Goal: Communication & Community: Share content

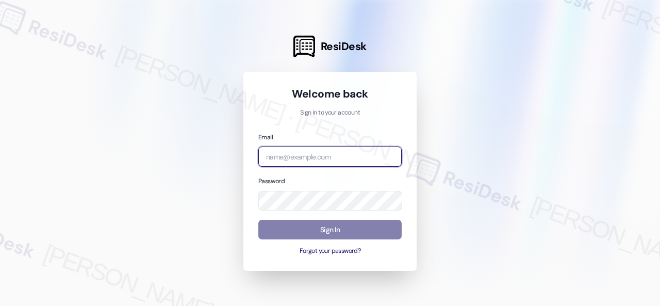
click at [325, 160] on input "email" at bounding box center [329, 156] width 143 height 20
paste input "automated-surveys-birchstone_residential-resen.fifteen@birchstone_[DOMAIN_NAME]"
type input "automated-surveys-birchstone_residential-resen.fifteen@birchstone_[DOMAIN_NAME]"
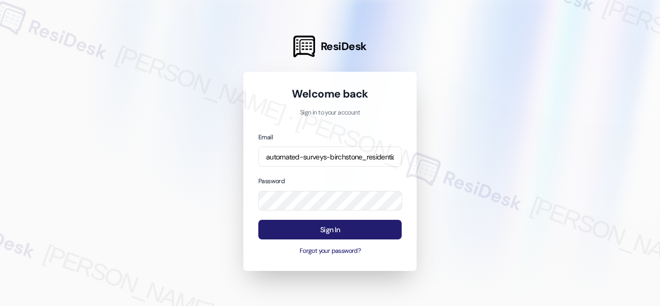
click at [314, 229] on button "Sign In" at bounding box center [329, 230] width 143 height 20
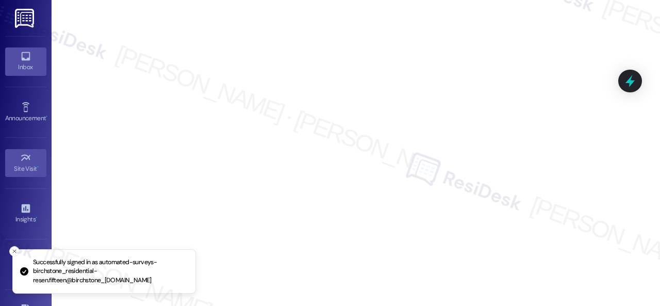
click at [31, 62] on div "Inbox" at bounding box center [26, 67] width 52 height 10
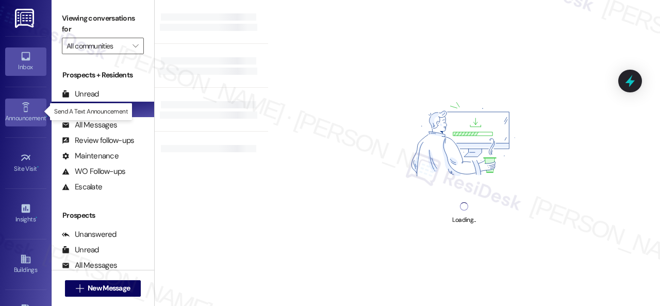
click at [20, 118] on div "Announcement •" at bounding box center [26, 118] width 52 height 10
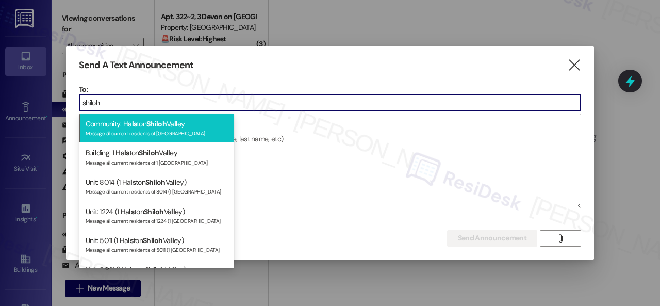
type input "shiloh"
click at [121, 130] on div "Message all current residents of [GEOGRAPHIC_DATA]" at bounding box center [157, 132] width 142 height 9
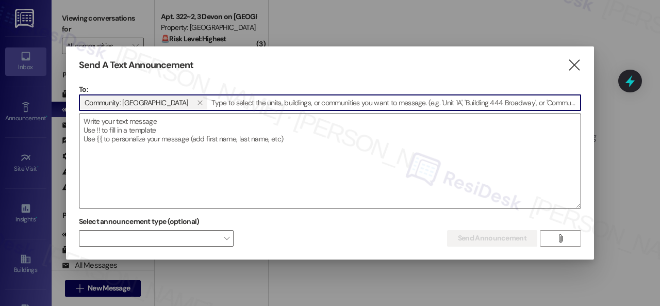
click at [136, 130] on textarea at bounding box center [329, 161] width 501 height 94
paste textarea "Hi {{first_name}}, Join us for the End of Summer Pizza Party at the pool [DATE]…"
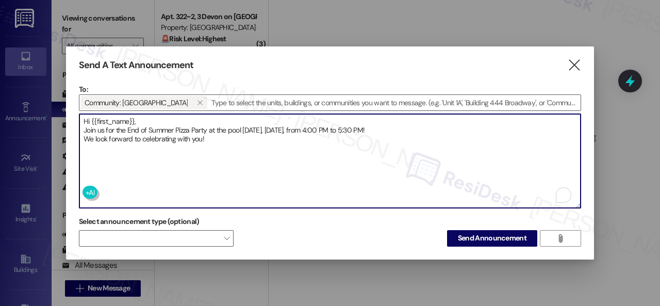
click at [148, 115] on textarea "Hi {{first_name}}, Join us for the End of Summer Pizza Party at the pool [DATE]…" at bounding box center [329, 161] width 501 height 94
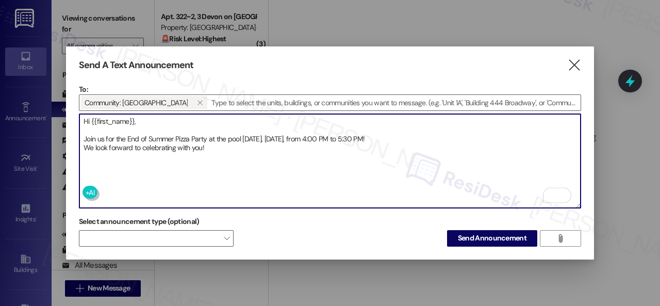
click at [397, 132] on textarea "Hi {{first_name}}, Join us for the End of Summer Pizza Party at the pool [DATE]…" at bounding box center [329, 161] width 501 height 94
type textarea "Hi {{first_name}}, Join us for the End of Summer Pizza Party at the pool [DATE]…"
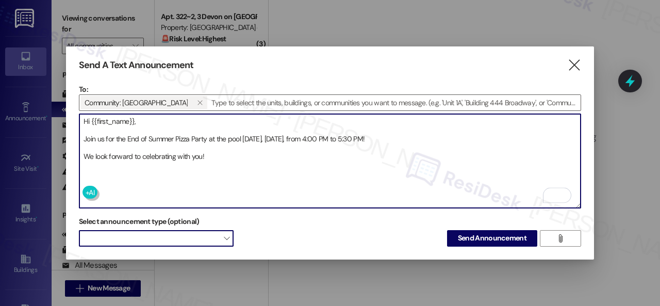
click at [173, 237] on span at bounding box center [156, 238] width 155 height 16
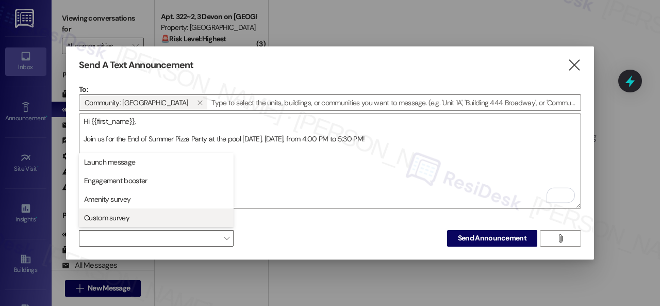
click at [122, 211] on button "Custom survey" at bounding box center [156, 217] width 155 height 19
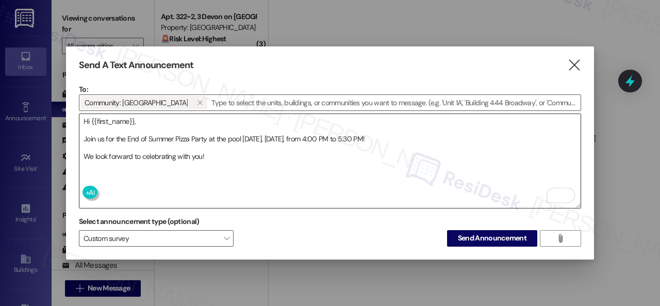
click at [291, 174] on textarea "Hi {{first_name}}, Join us for the End of Summer Pizza Party at the pool [DATE]…" at bounding box center [329, 161] width 501 height 94
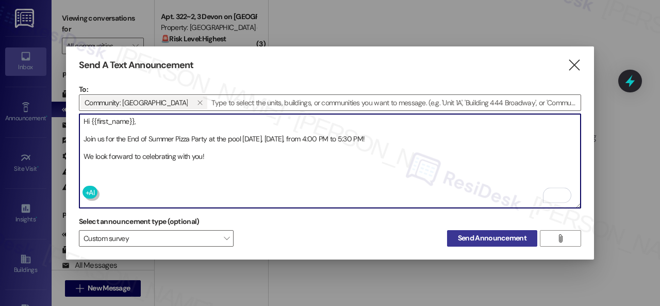
click at [489, 237] on span "Send Announcement" at bounding box center [492, 237] width 69 height 11
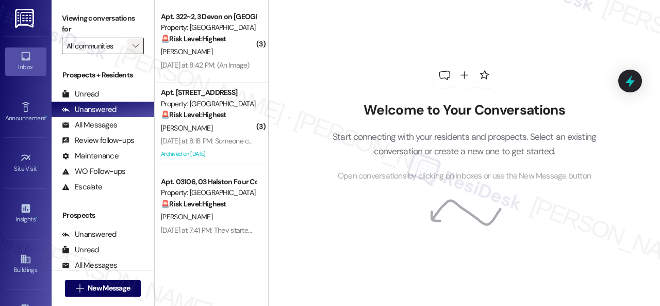
click at [130, 45] on button "" at bounding box center [135, 46] width 16 height 16
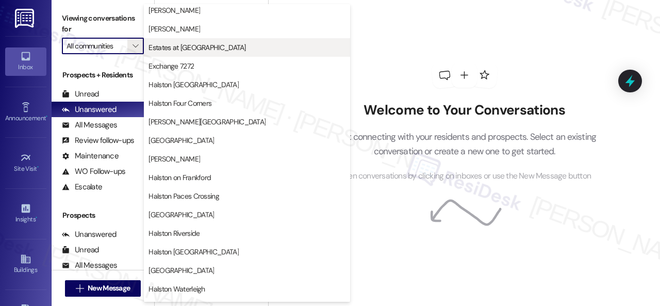
scroll to position [258, 0]
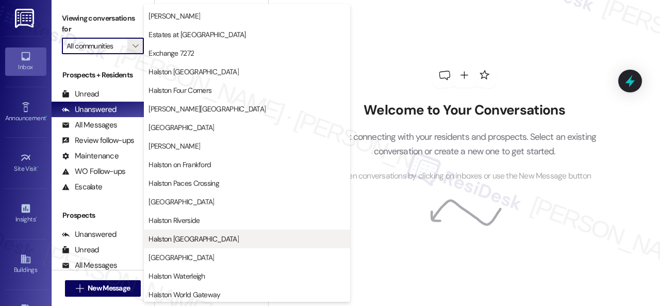
click at [172, 234] on span "Halston [GEOGRAPHIC_DATA]" at bounding box center [193, 238] width 90 height 10
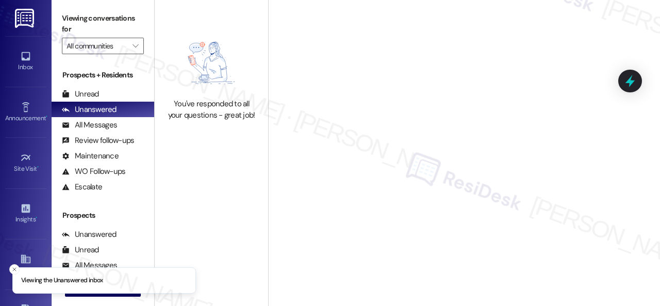
type input "Halston [GEOGRAPHIC_DATA]"
